Goal: Task Accomplishment & Management: Manage account settings

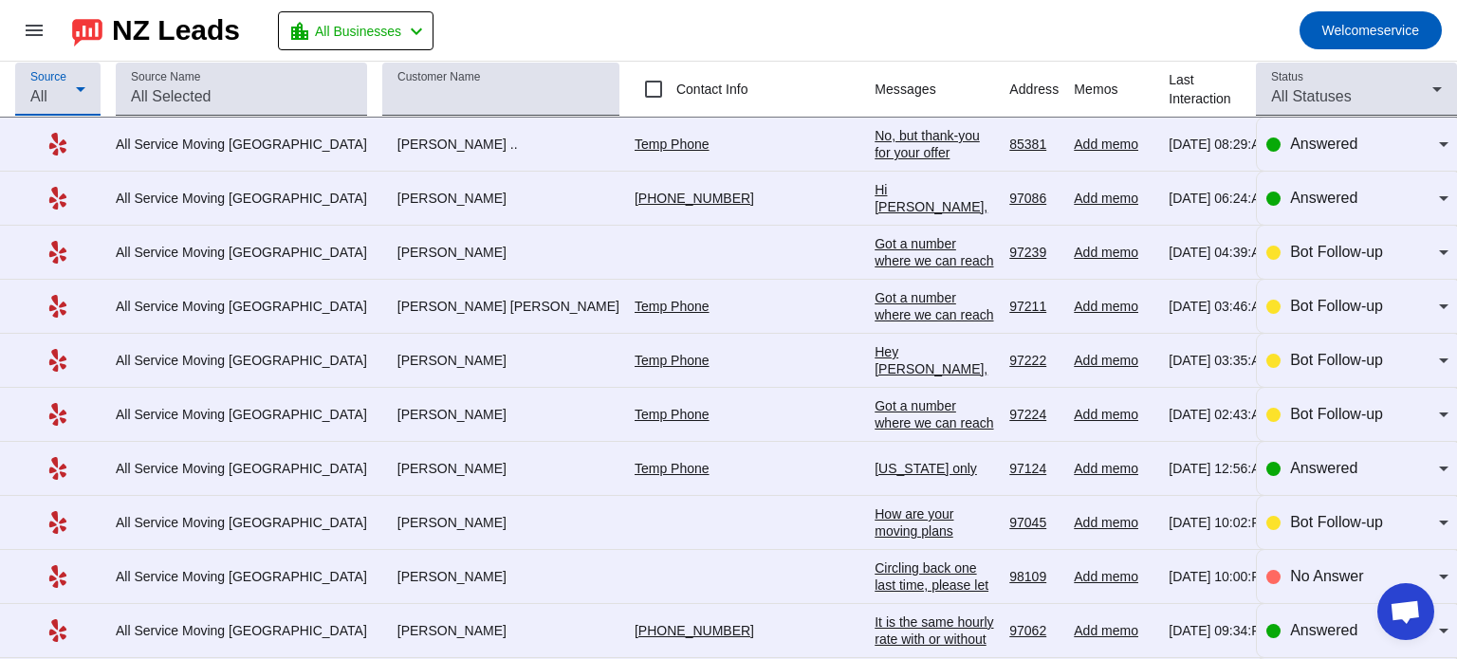
click at [79, 94] on icon at bounding box center [80, 89] width 23 height 23
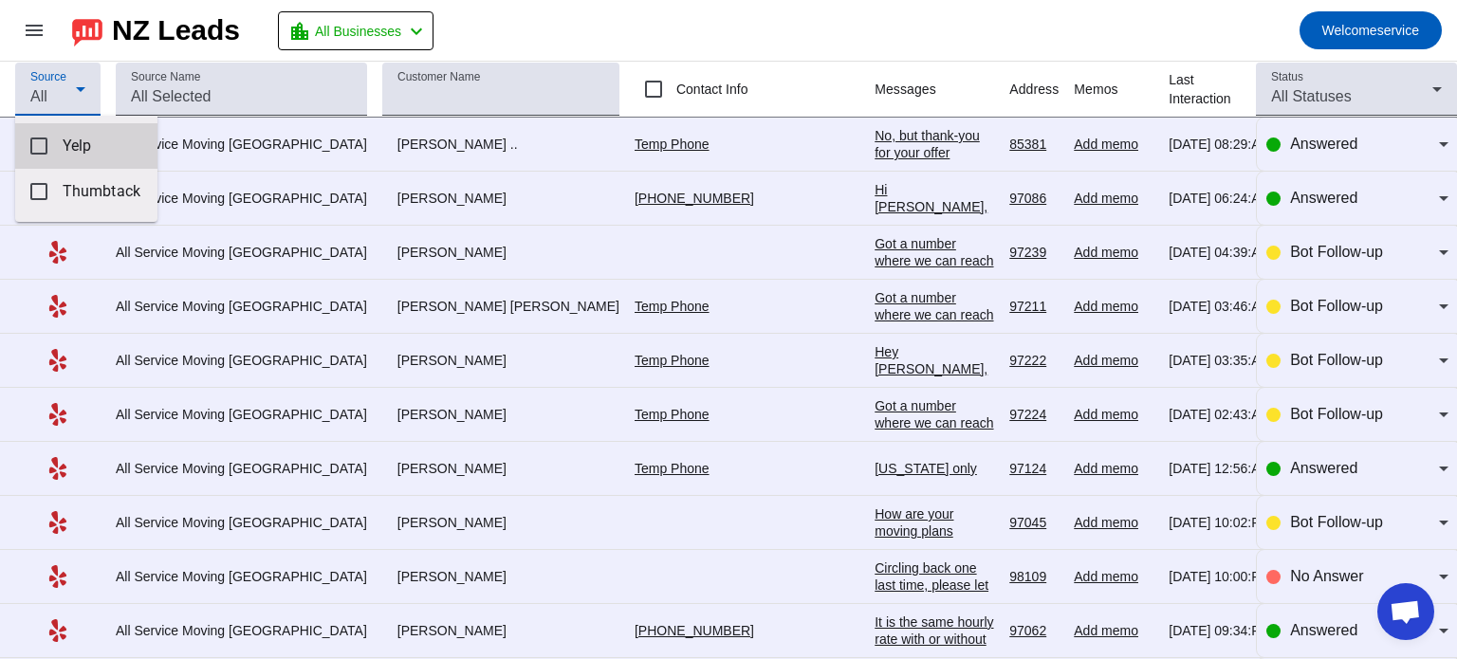
click at [83, 139] on span "Yelp" at bounding box center [103, 146] width 80 height 19
click at [37, 32] on div at bounding box center [728, 329] width 1457 height 659
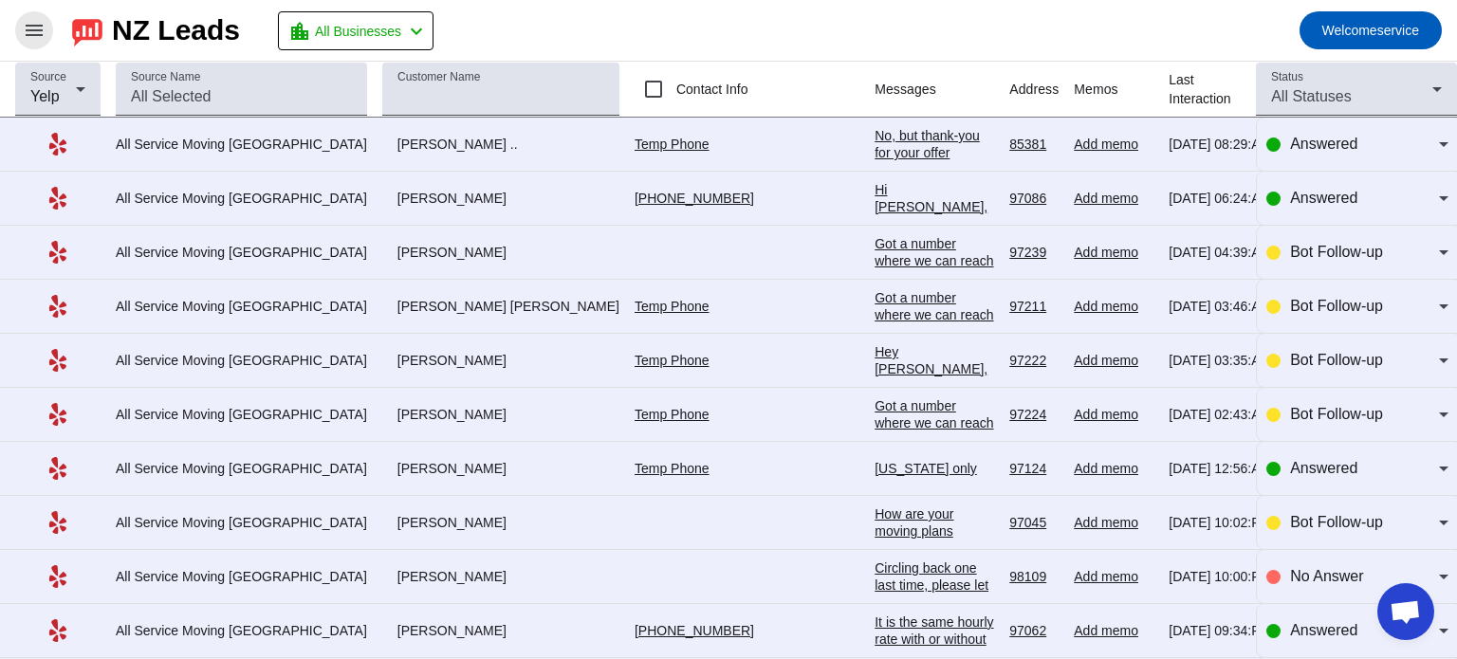
click at [37, 32] on mat-icon "menu" at bounding box center [34, 30] width 23 height 23
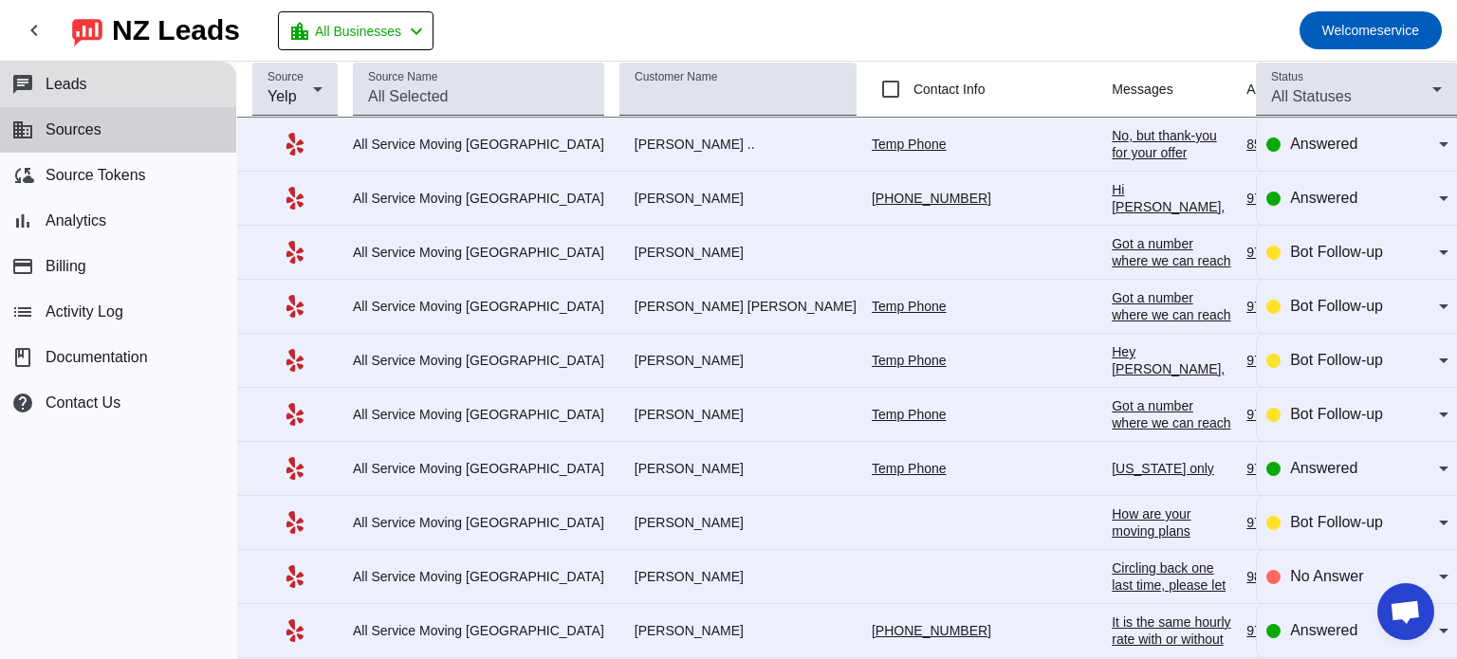
click at [65, 129] on span "Sources" at bounding box center [74, 129] width 56 height 17
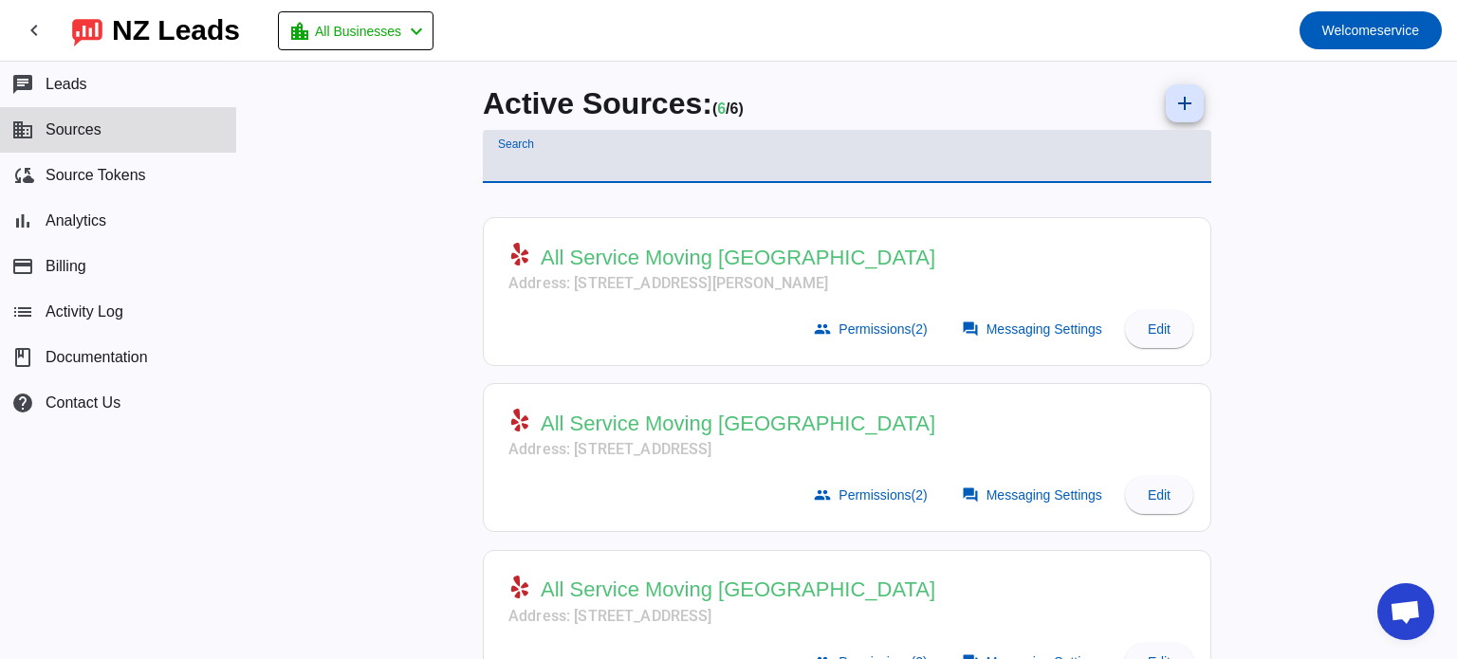
click at [596, 169] on input "Search" at bounding box center [847, 164] width 698 height 23
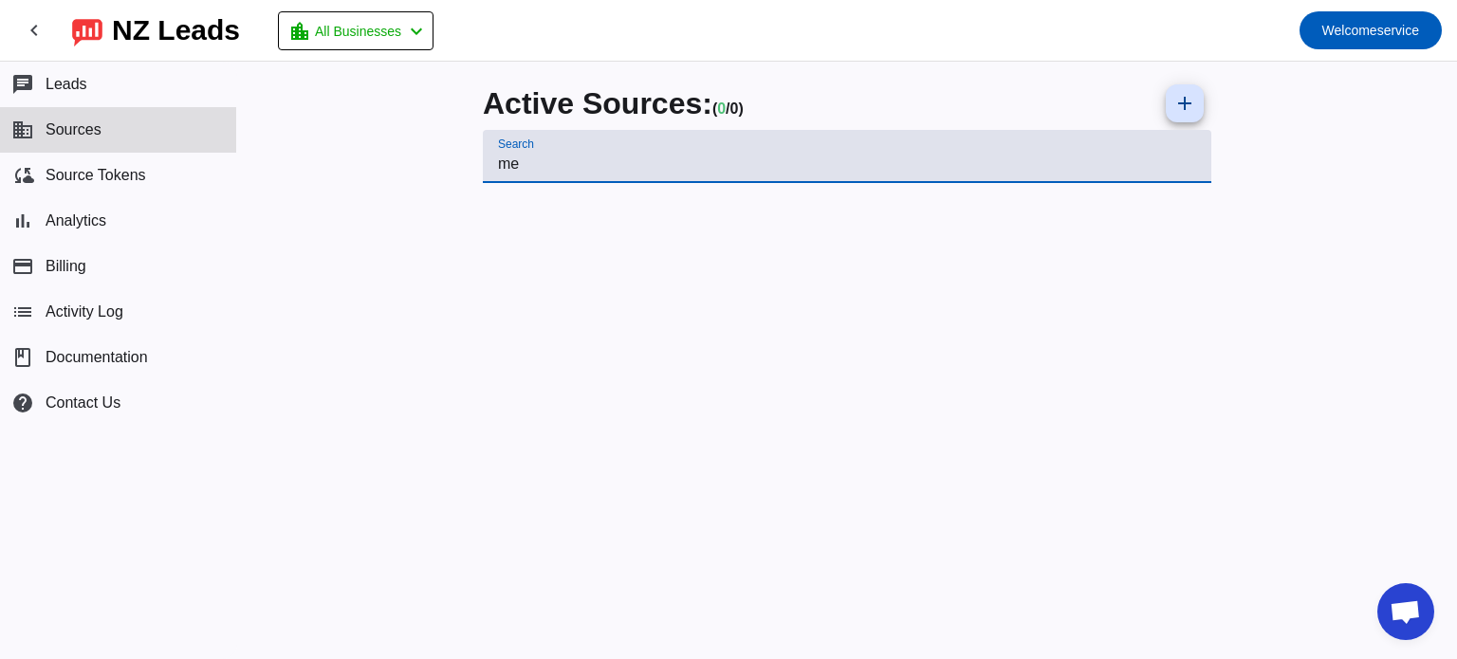
type input "m"
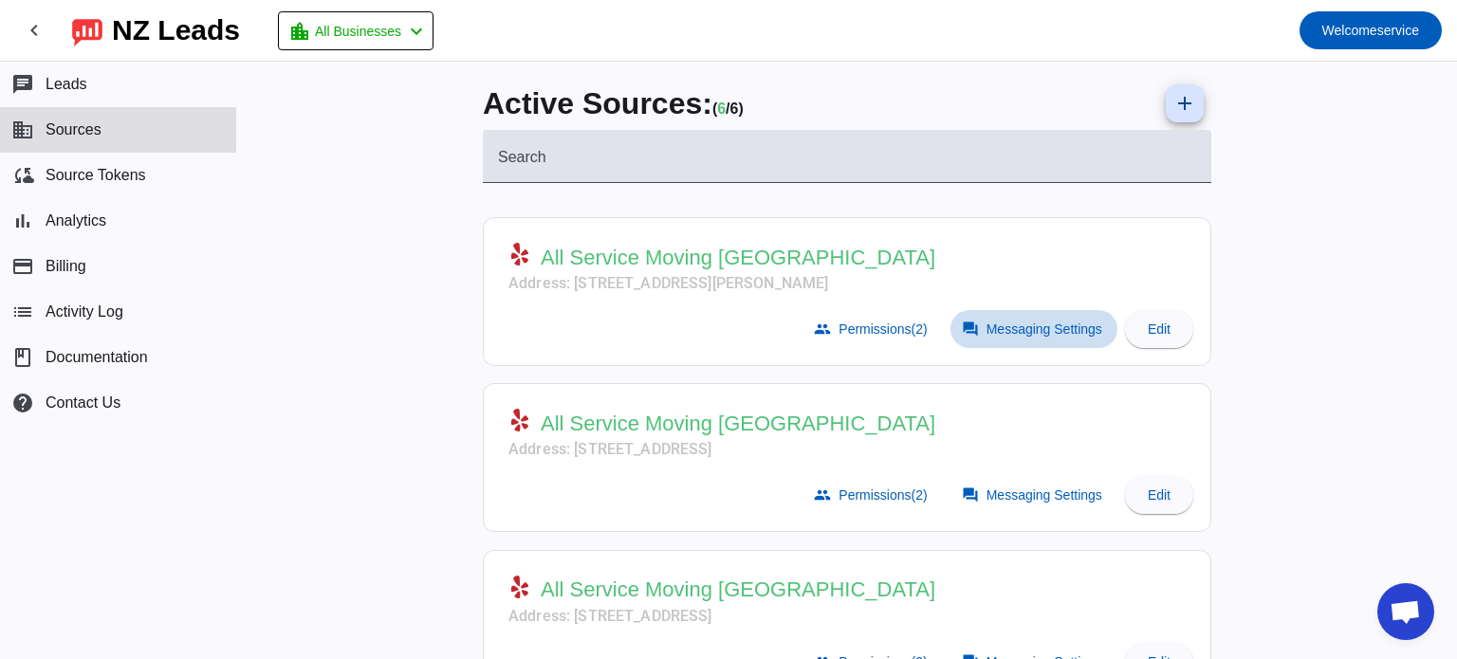
click at [1025, 323] on span "Messaging Settings" at bounding box center [1045, 329] width 116 height 15
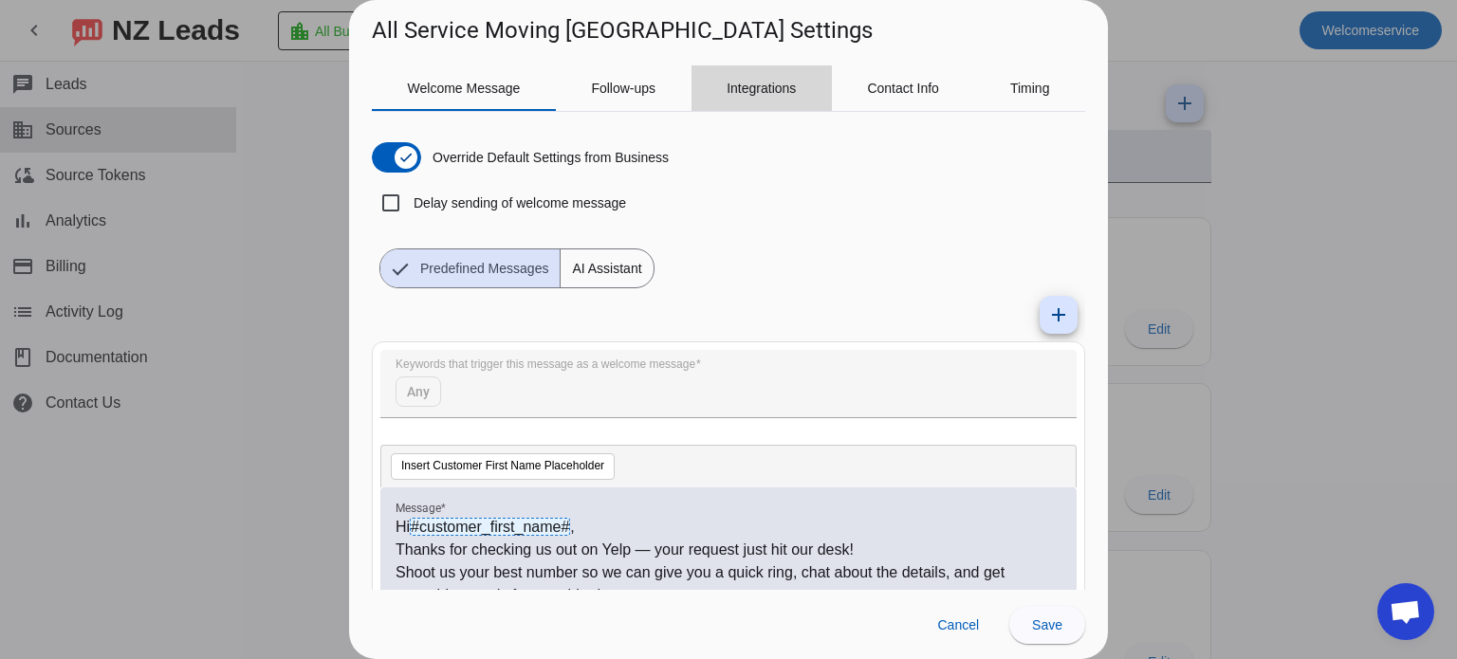
click at [752, 97] on span "Integrations" at bounding box center [761, 88] width 69 height 46
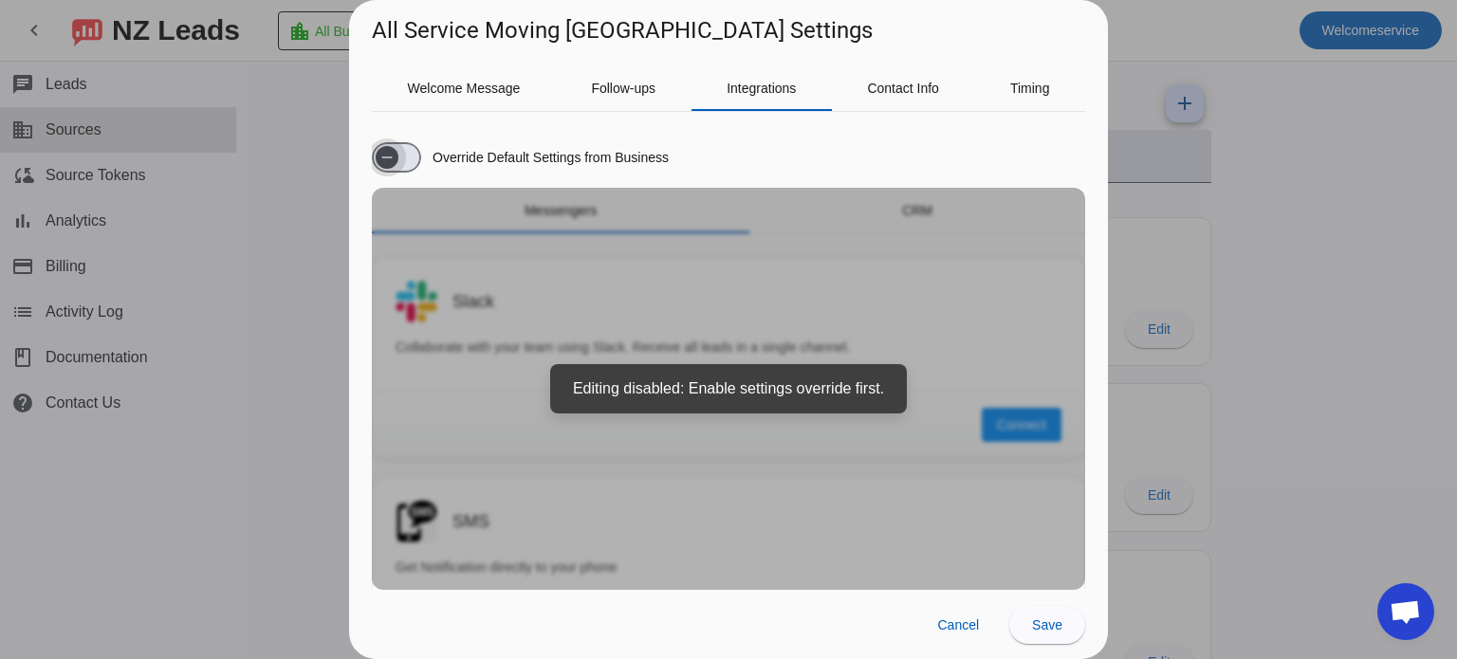
click at [393, 159] on icon "button" at bounding box center [386, 157] width 15 height 15
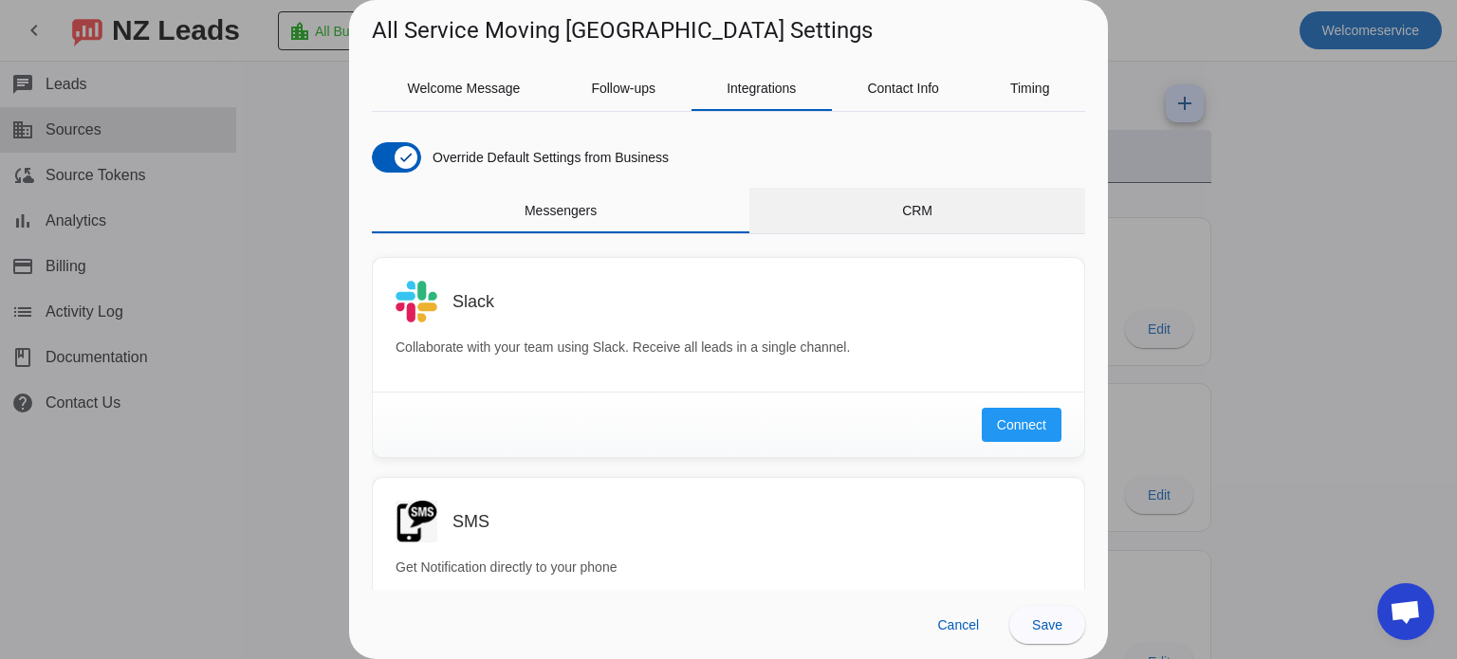
click at [890, 219] on div "CRM" at bounding box center [917, 211] width 336 height 46
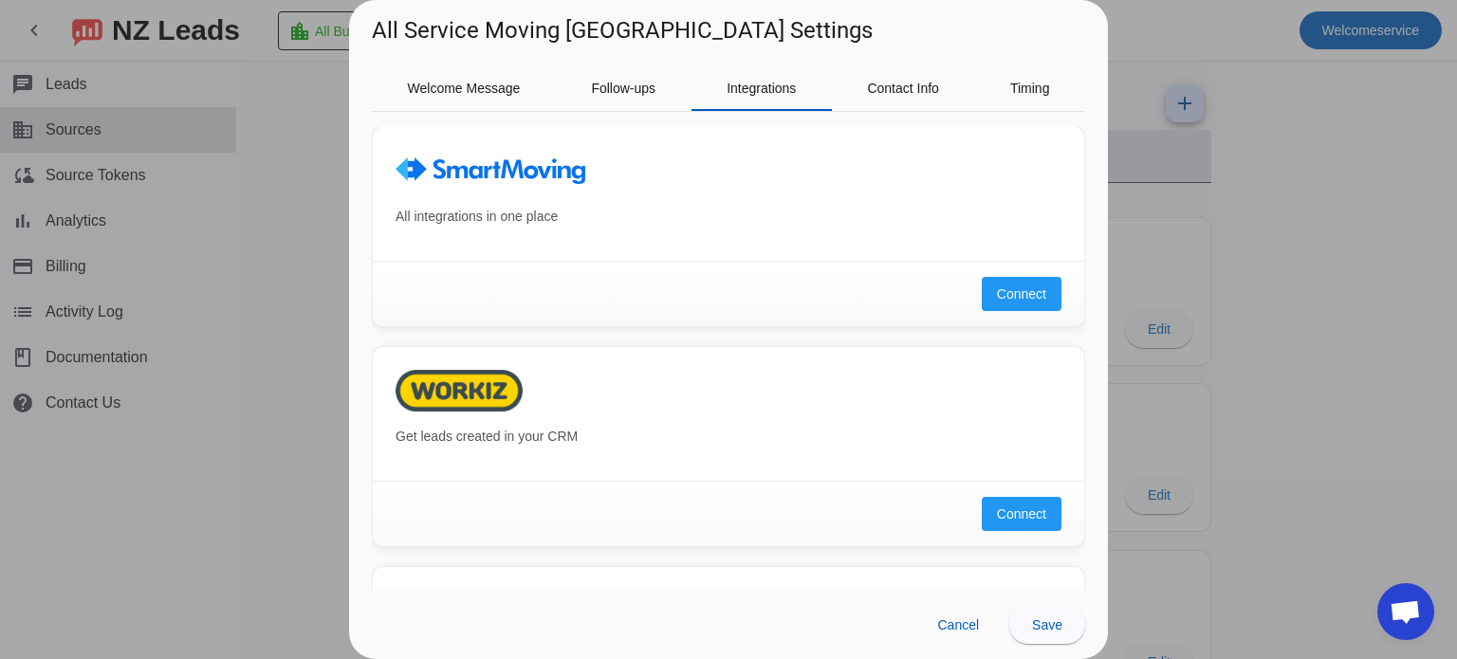
scroll to position [1411, 0]
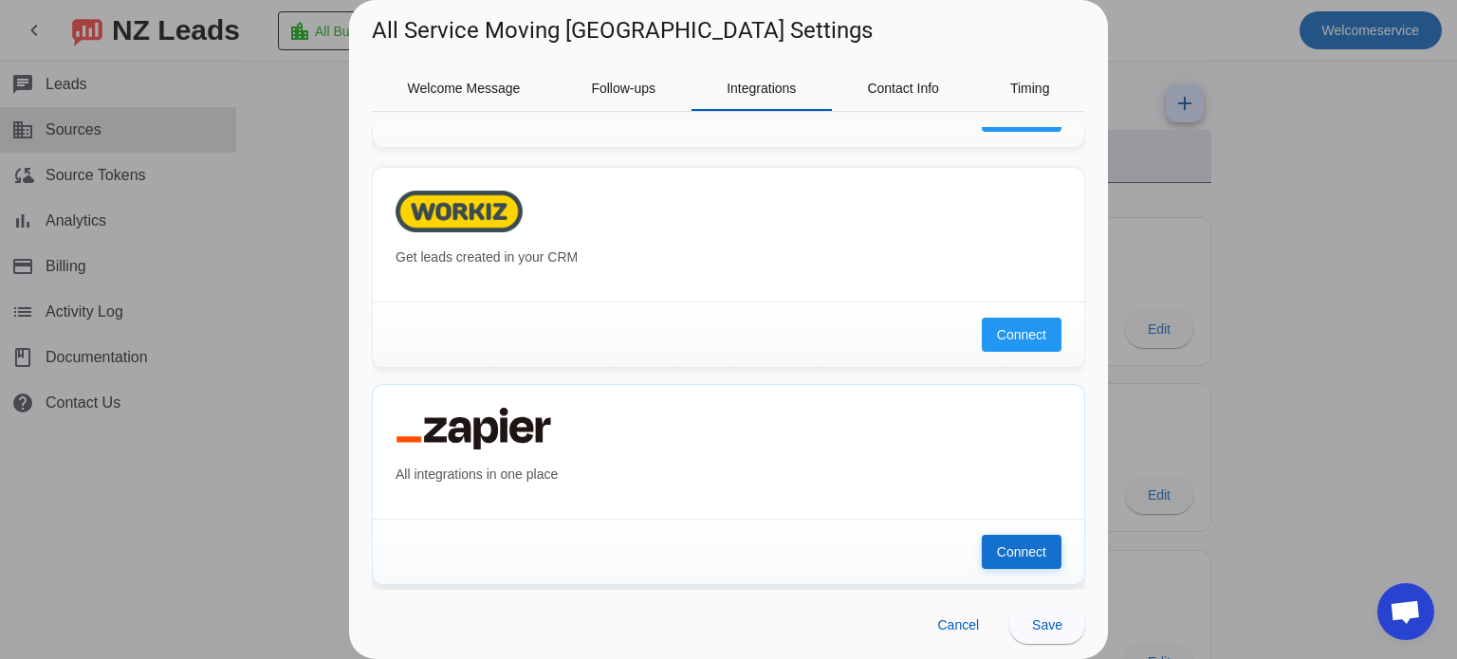
click at [1005, 549] on span "Connect" at bounding box center [1021, 552] width 49 height 19
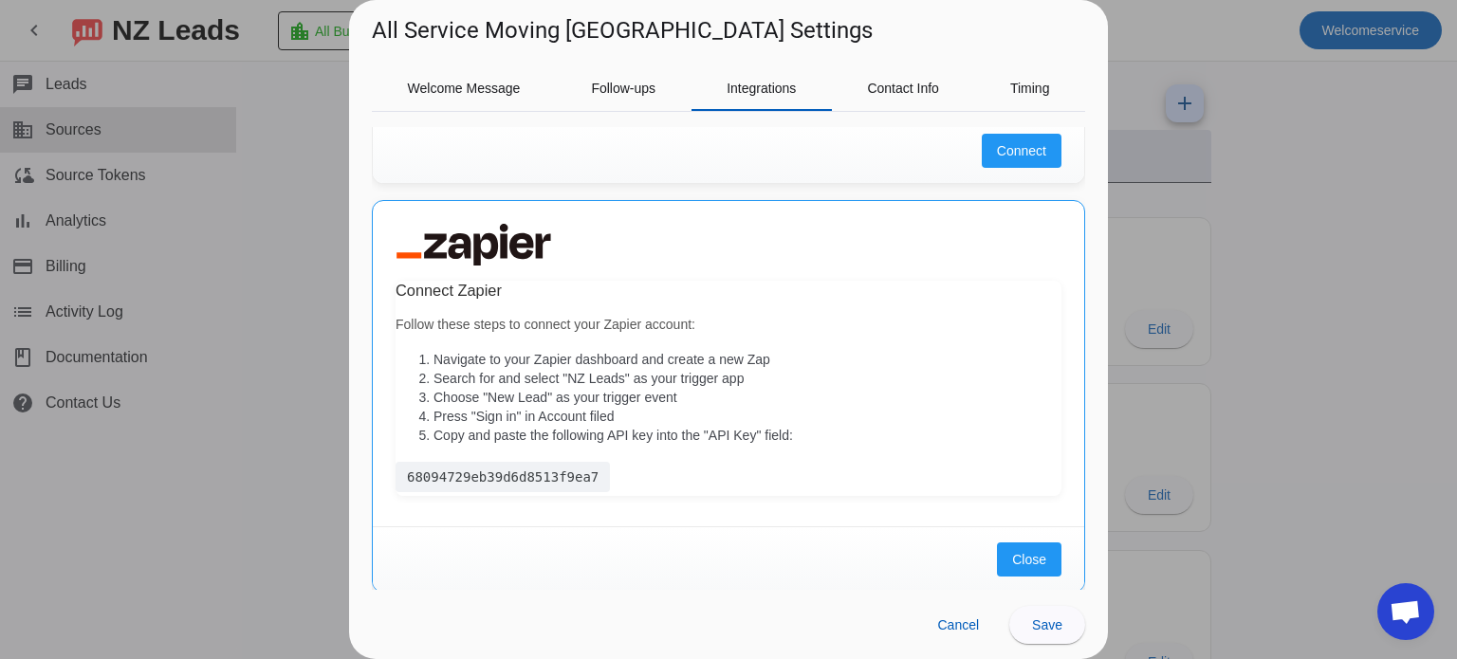
scroll to position [1602, 0]
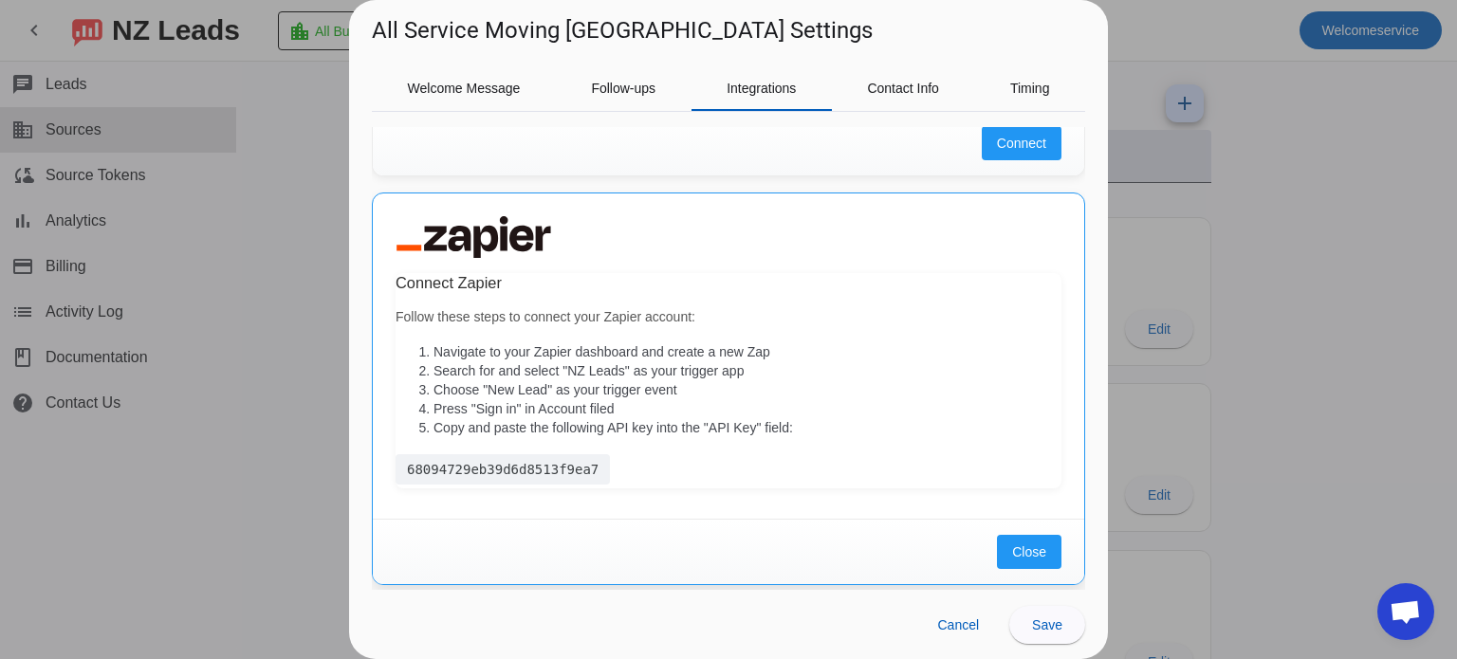
click at [516, 464] on div "68094729eb39d6d8513f9ea7" at bounding box center [503, 469] width 214 height 30
copy div "68094729eb39d6d8513f9ea7"
click at [1013, 543] on span "Close" at bounding box center [1029, 552] width 34 height 19
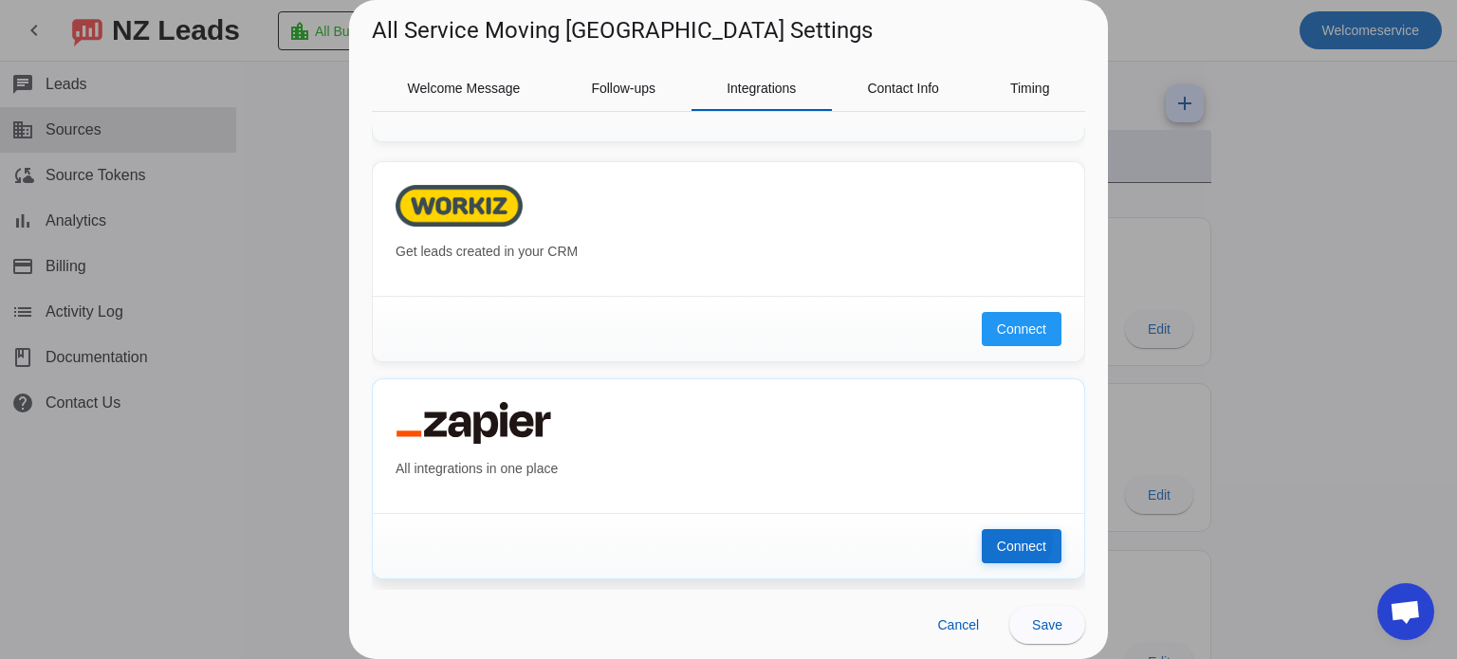
scroll to position [1411, 0]
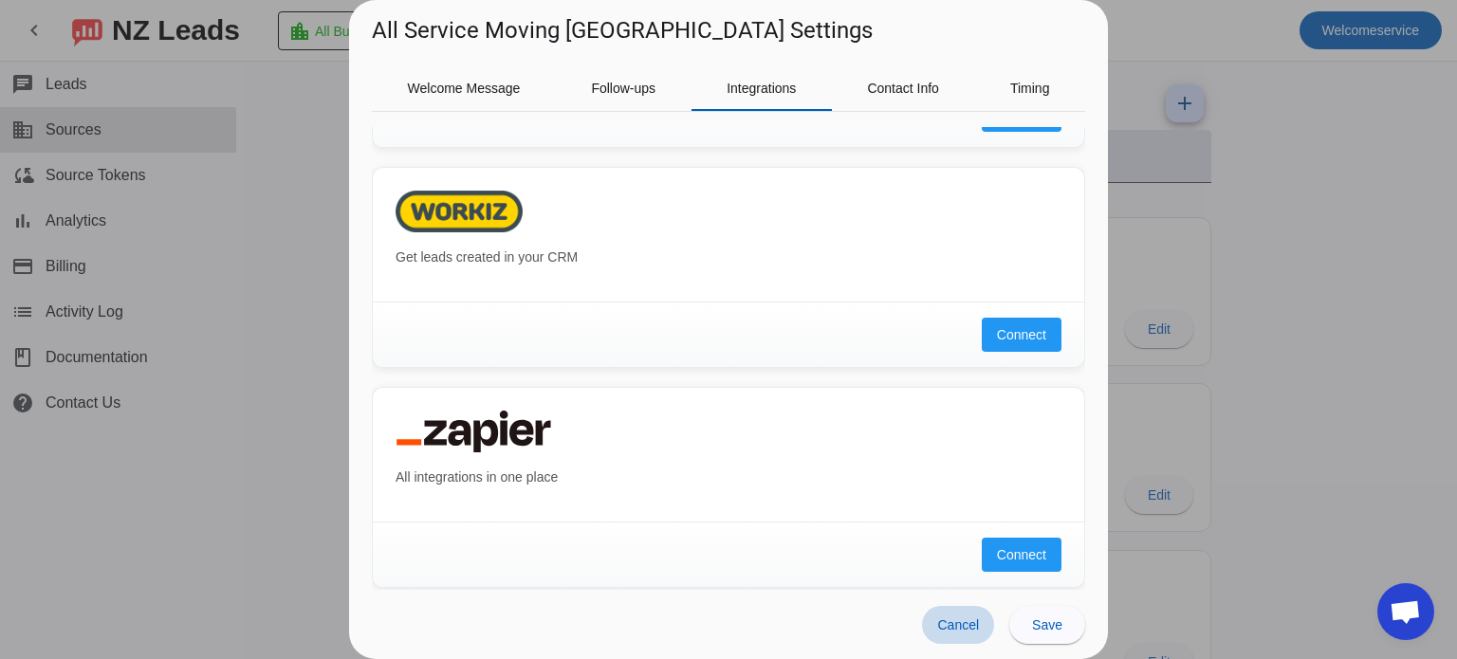
click at [969, 619] on span "Cancel" at bounding box center [958, 625] width 42 height 15
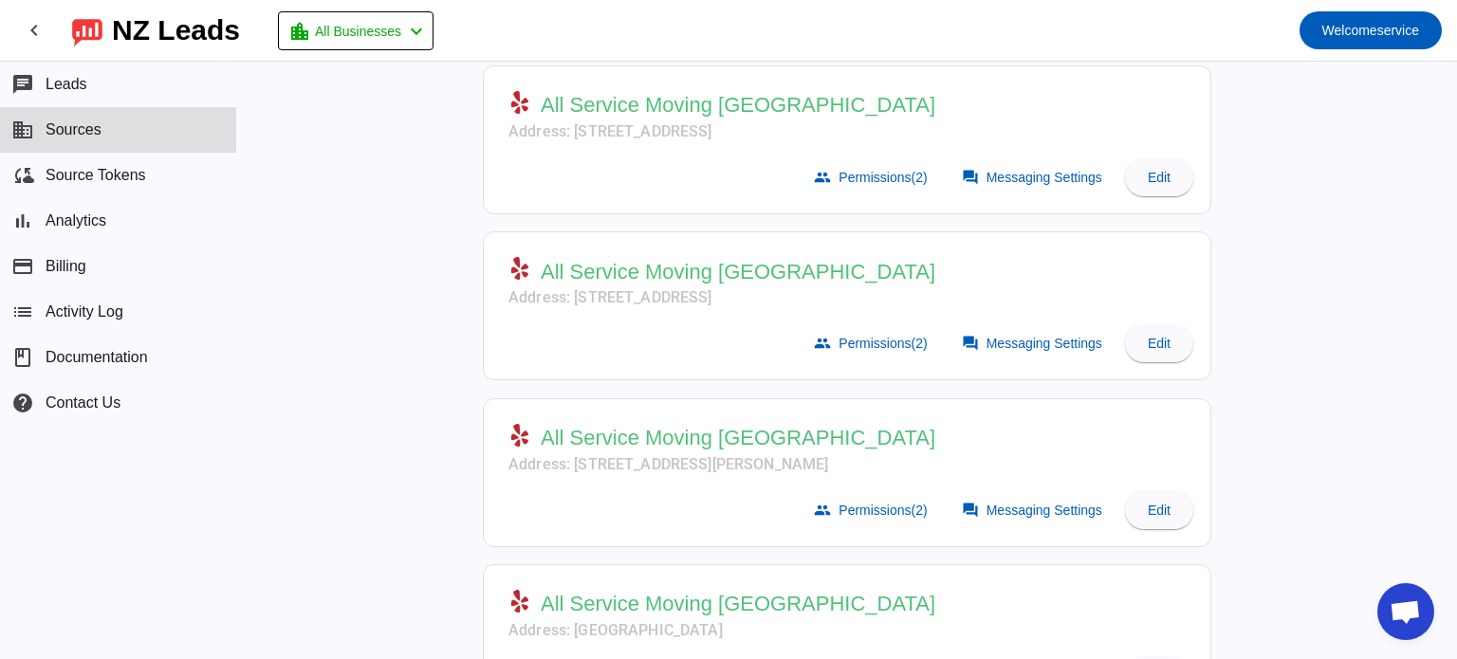
scroll to position [489, 0]
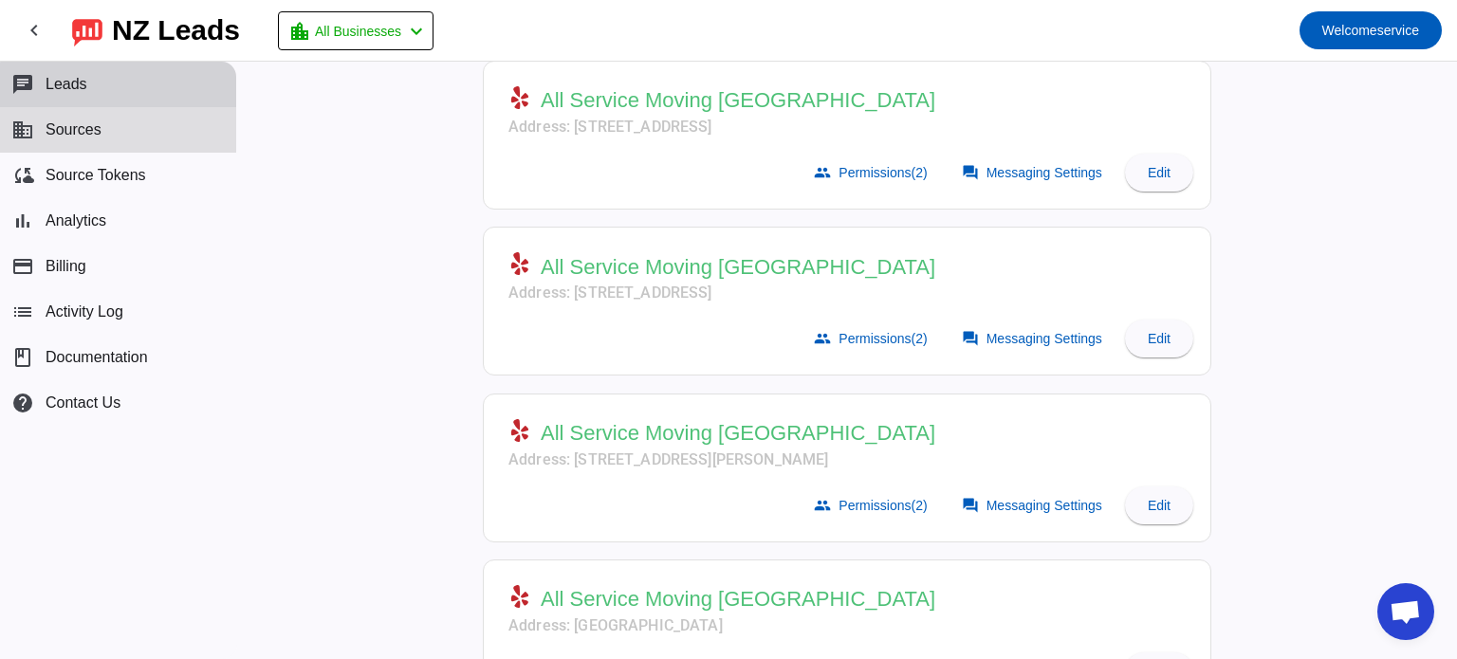
click at [121, 89] on button "chat Leads" at bounding box center [118, 85] width 236 height 46
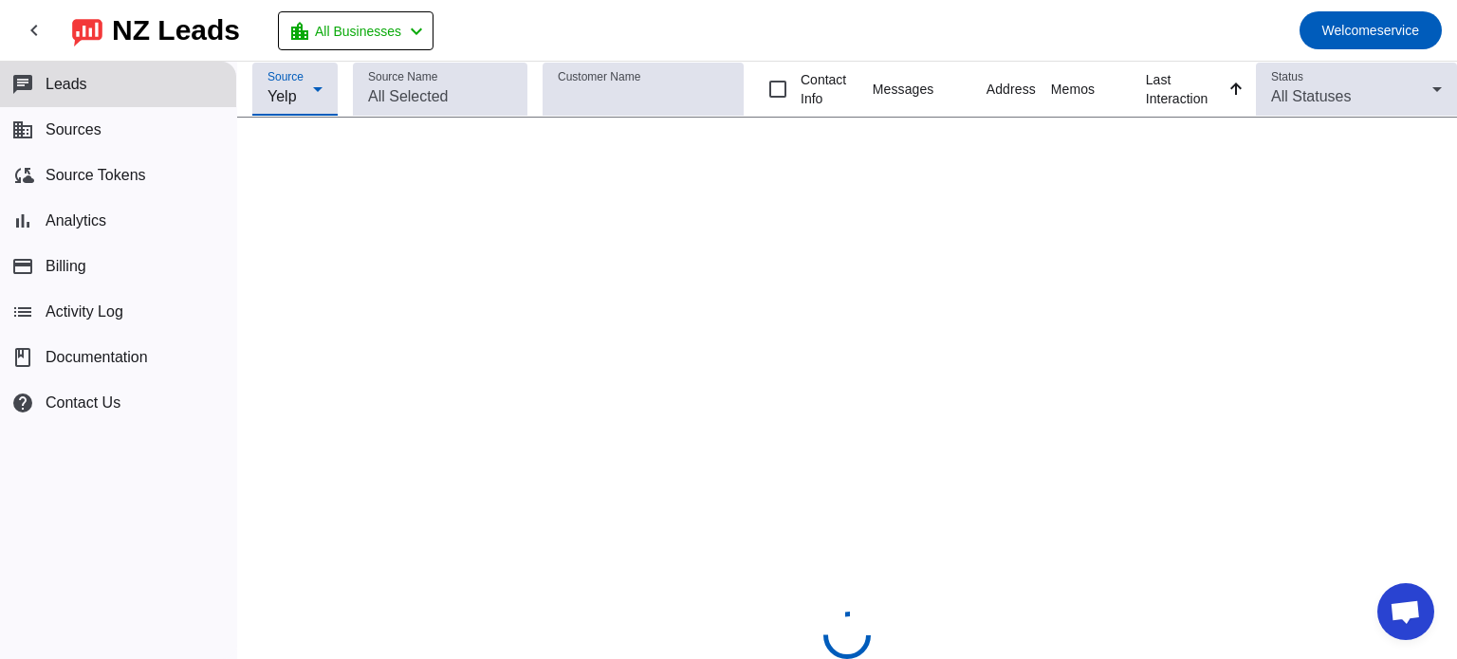
click at [287, 102] on span "Yelp" at bounding box center [282, 96] width 29 height 16
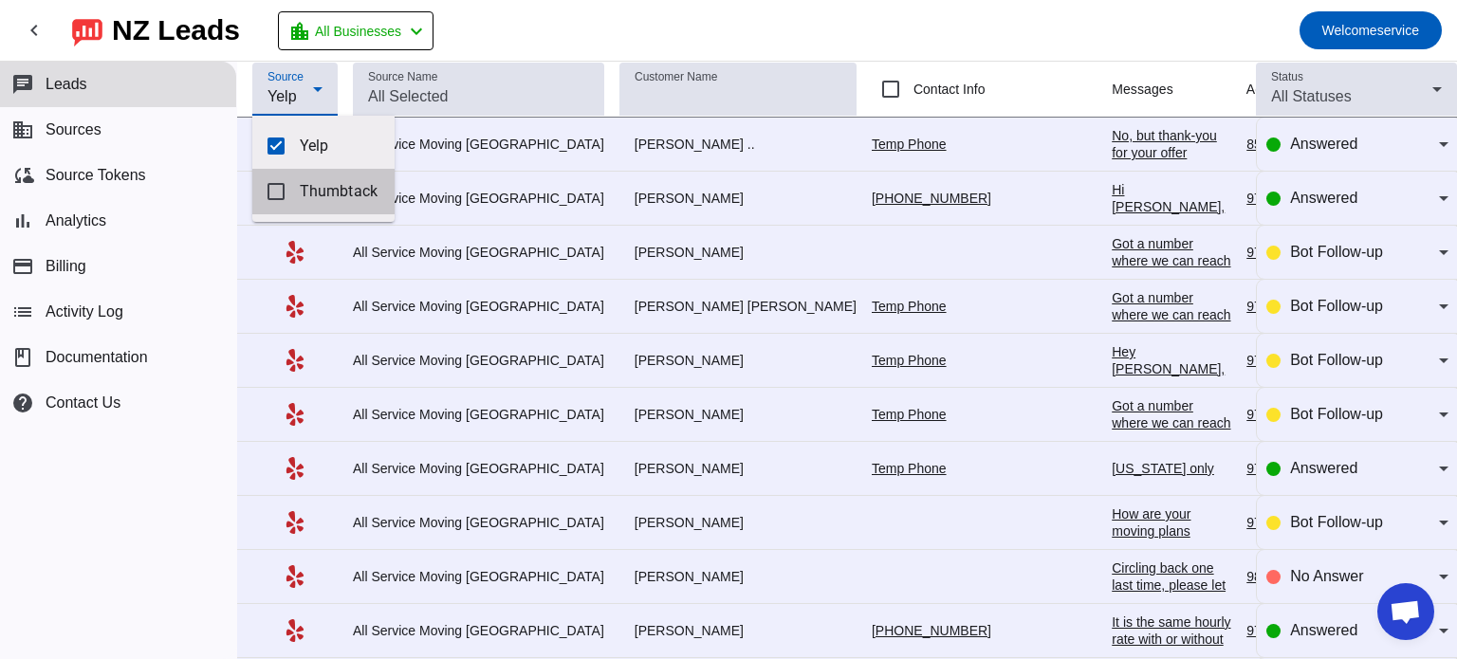
click at [320, 187] on span "Thumbtack" at bounding box center [340, 191] width 80 height 19
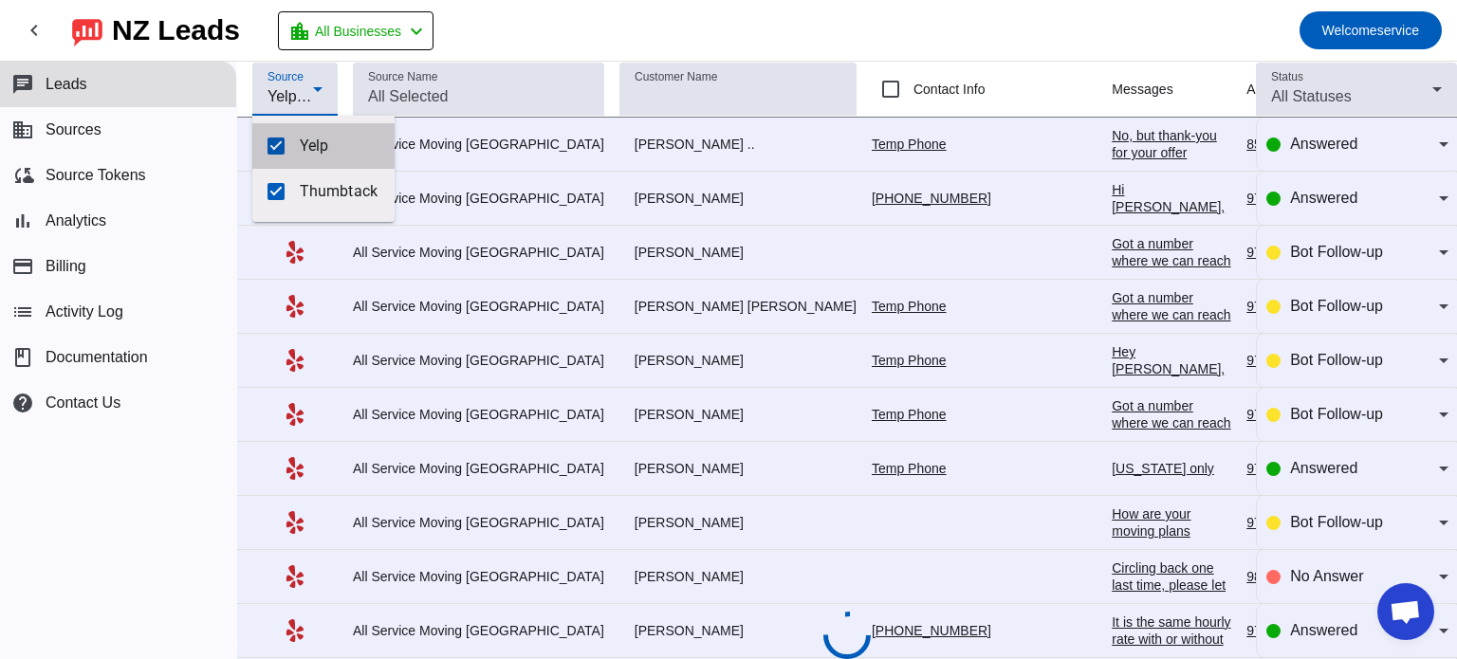
click at [306, 146] on span "Yelp" at bounding box center [340, 146] width 80 height 19
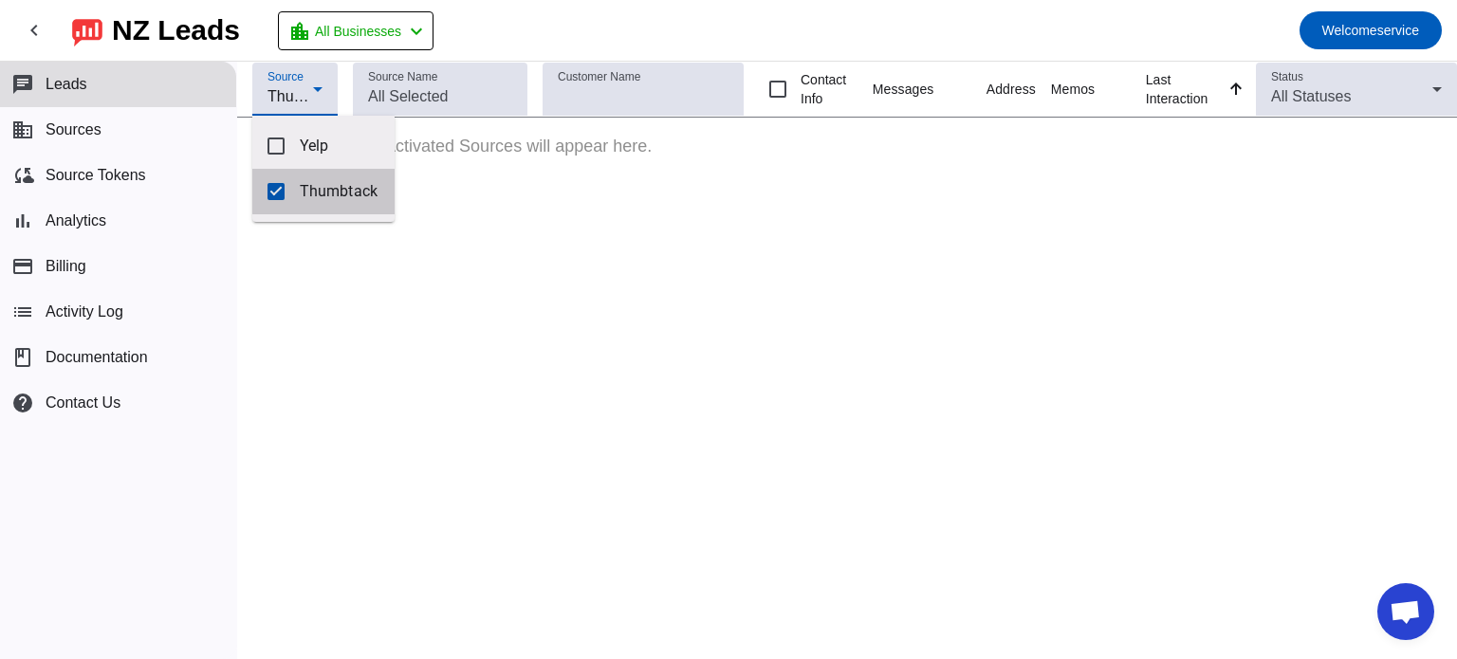
click at [331, 186] on span "Thumbtack" at bounding box center [340, 191] width 80 height 19
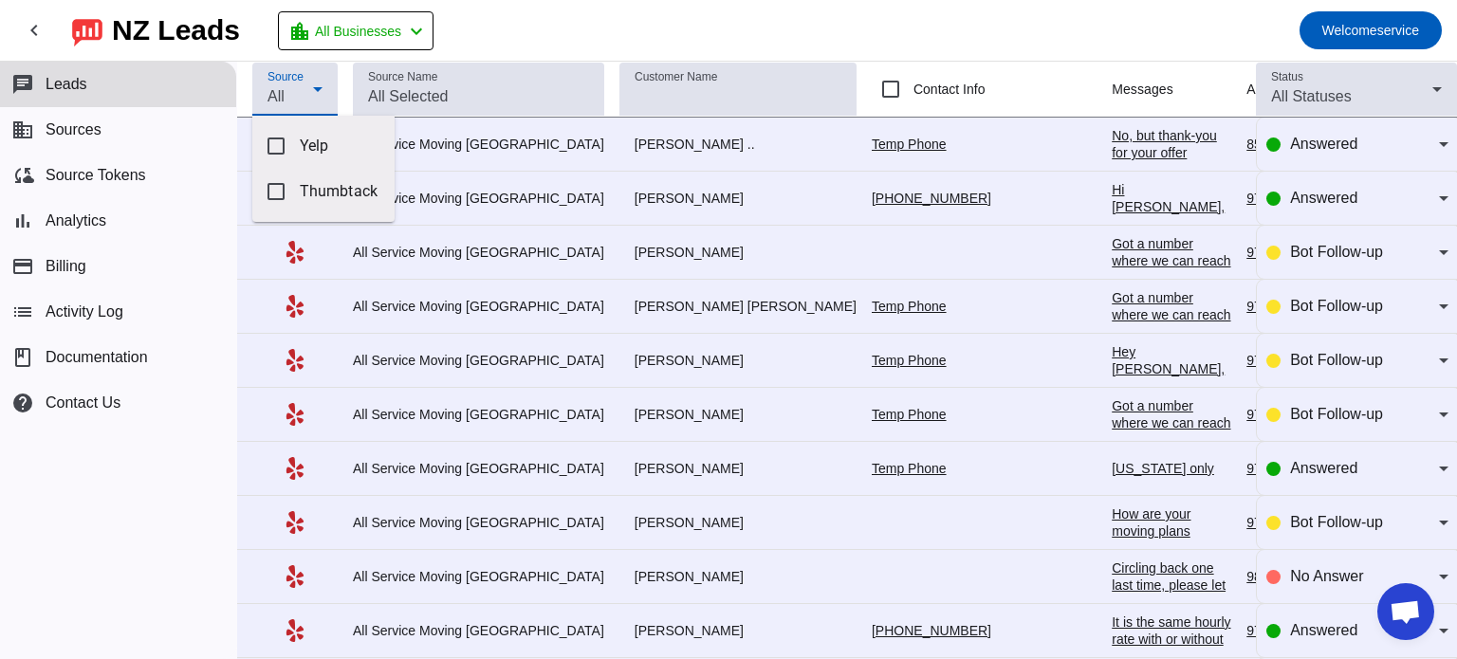
click at [175, 554] on div at bounding box center [728, 329] width 1457 height 659
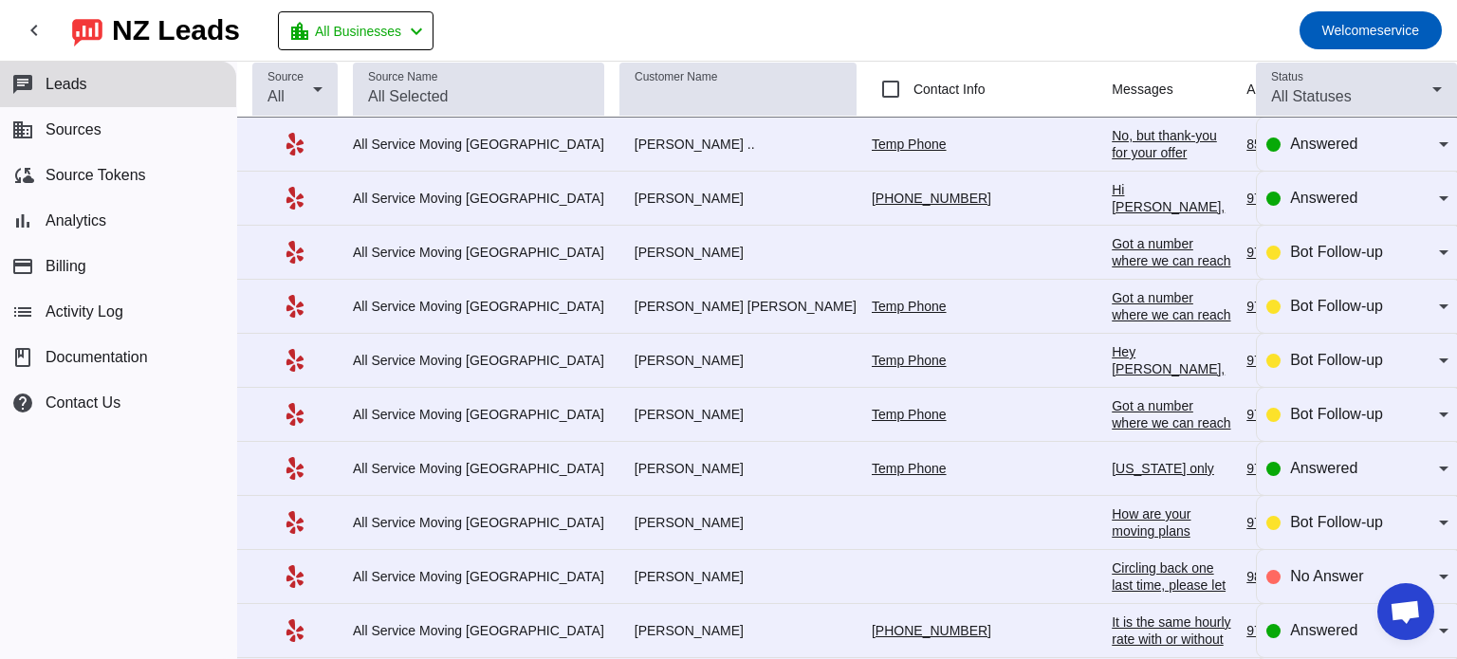
scroll to position [0, 83]
